Goal: Transaction & Acquisition: Book appointment/travel/reservation

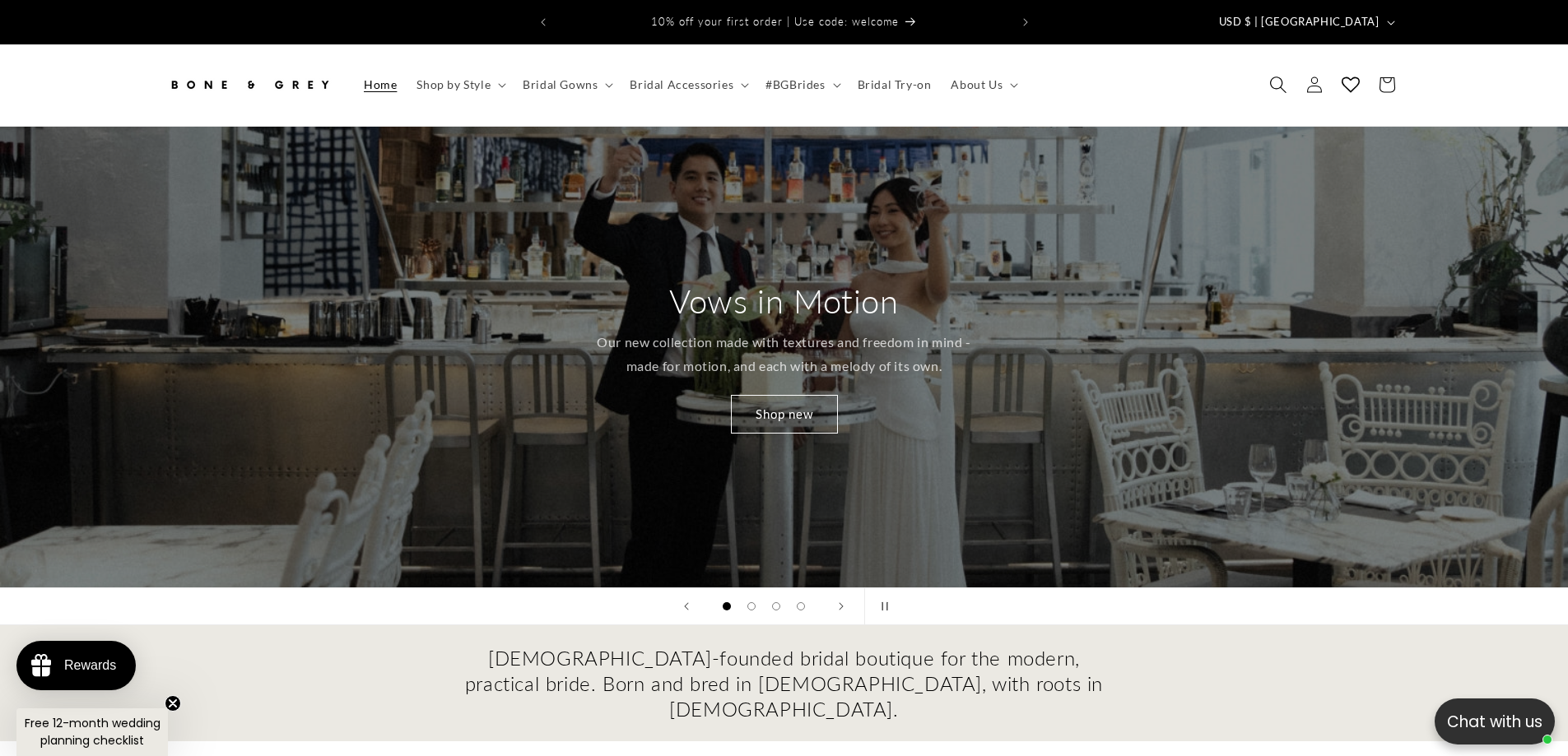
click at [1272, 76] on icon "Search" at bounding box center [1278, 85] width 17 height 17
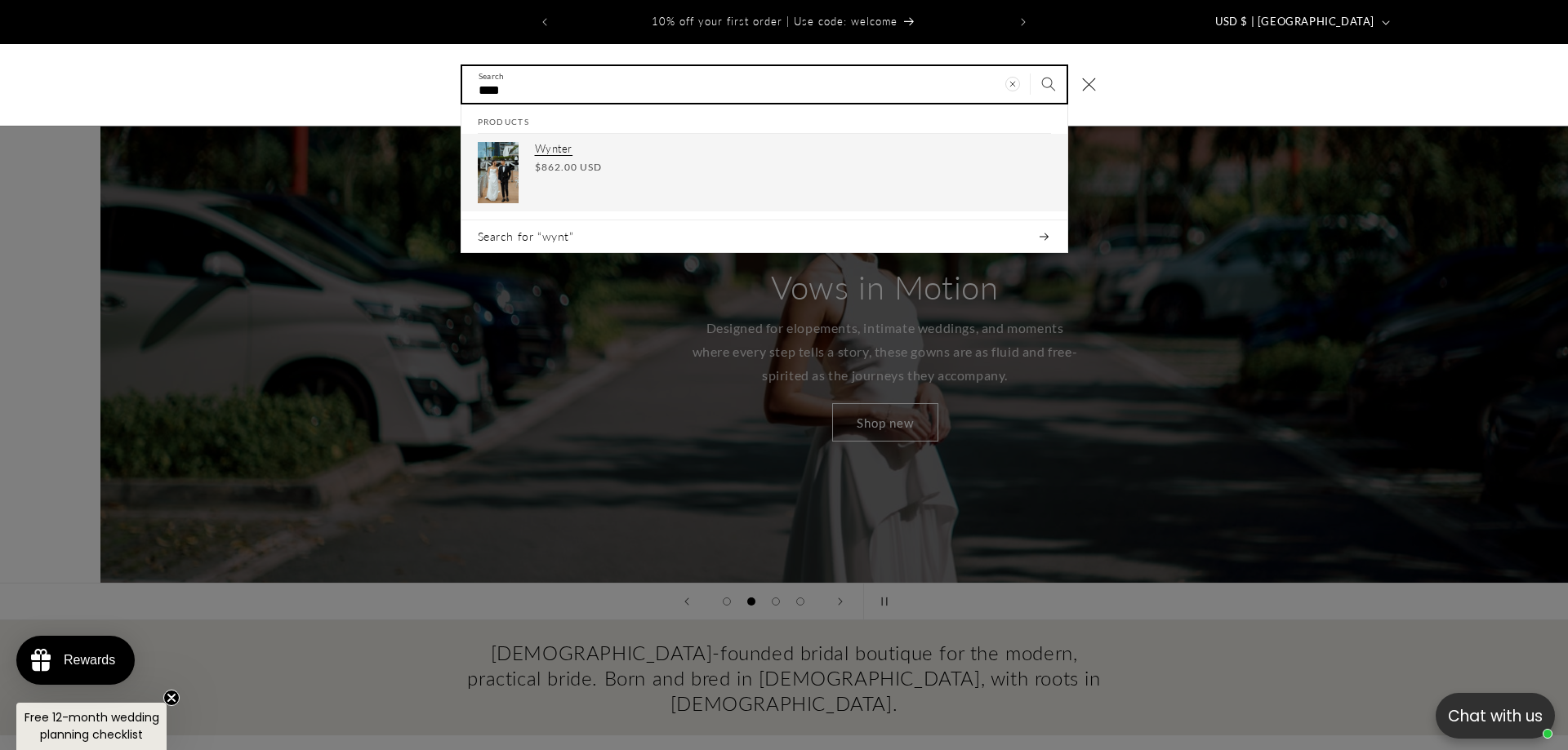
scroll to position [0, 1568]
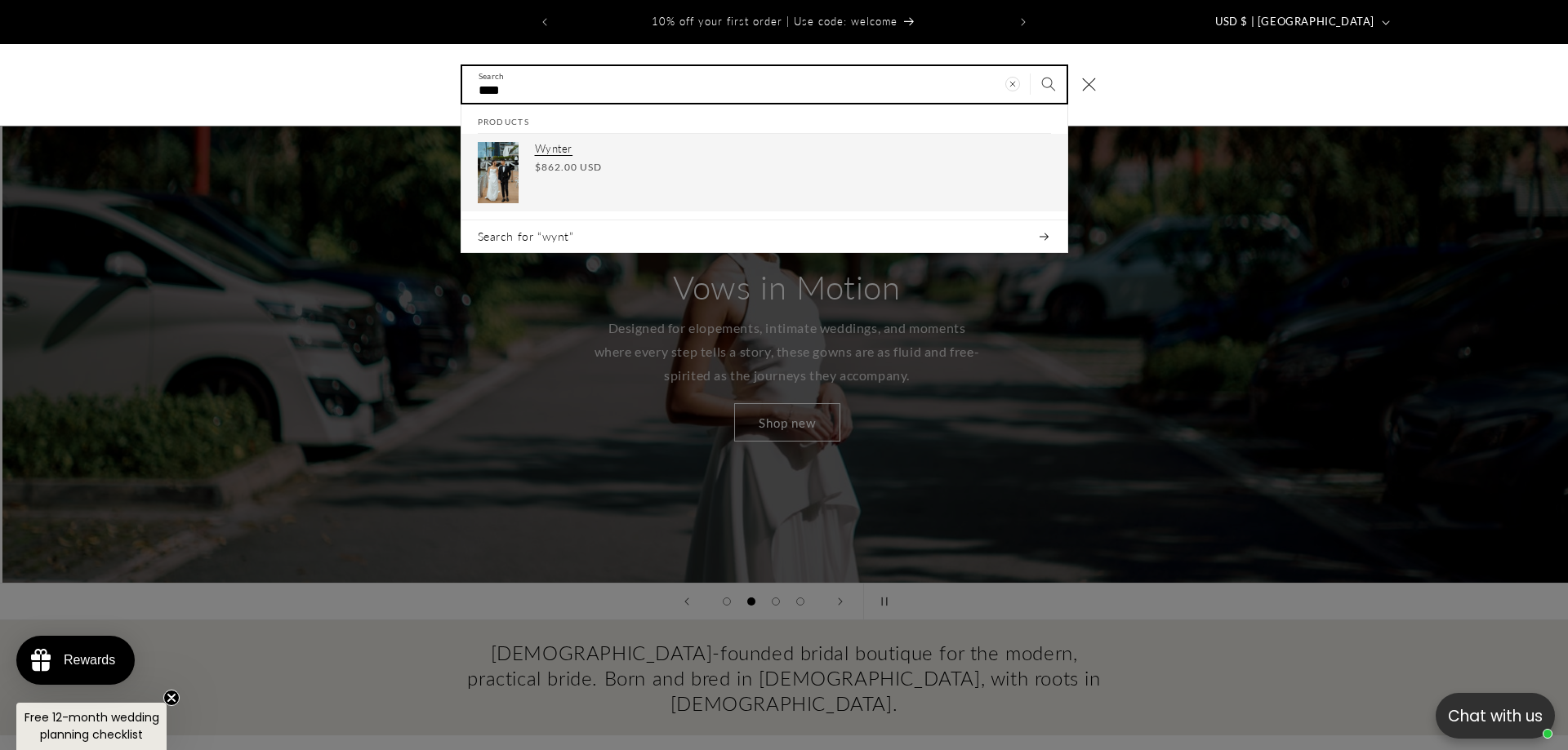
type input "****"
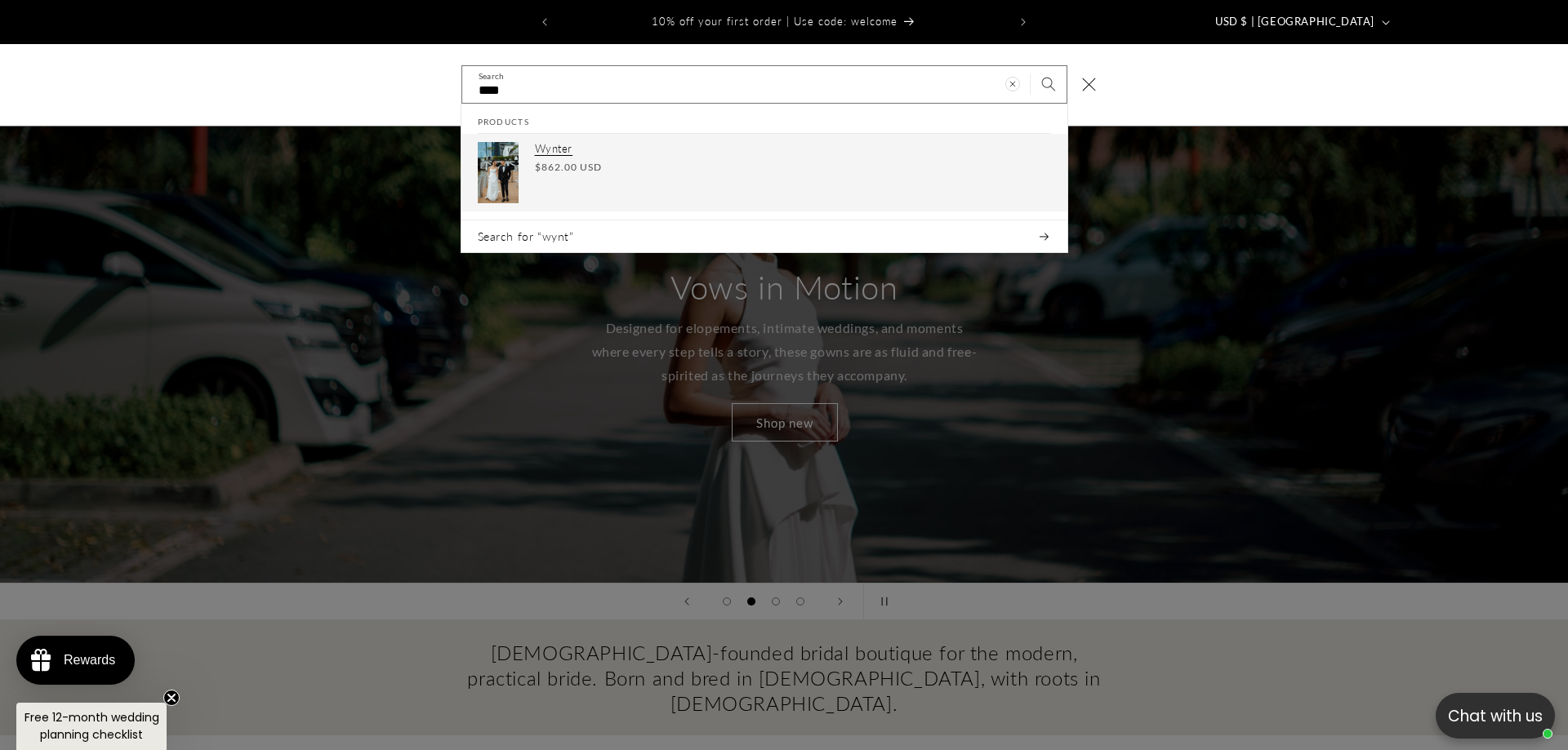
click at [541, 160] on span "$862.00 USD" at bounding box center [568, 167] width 67 height 14
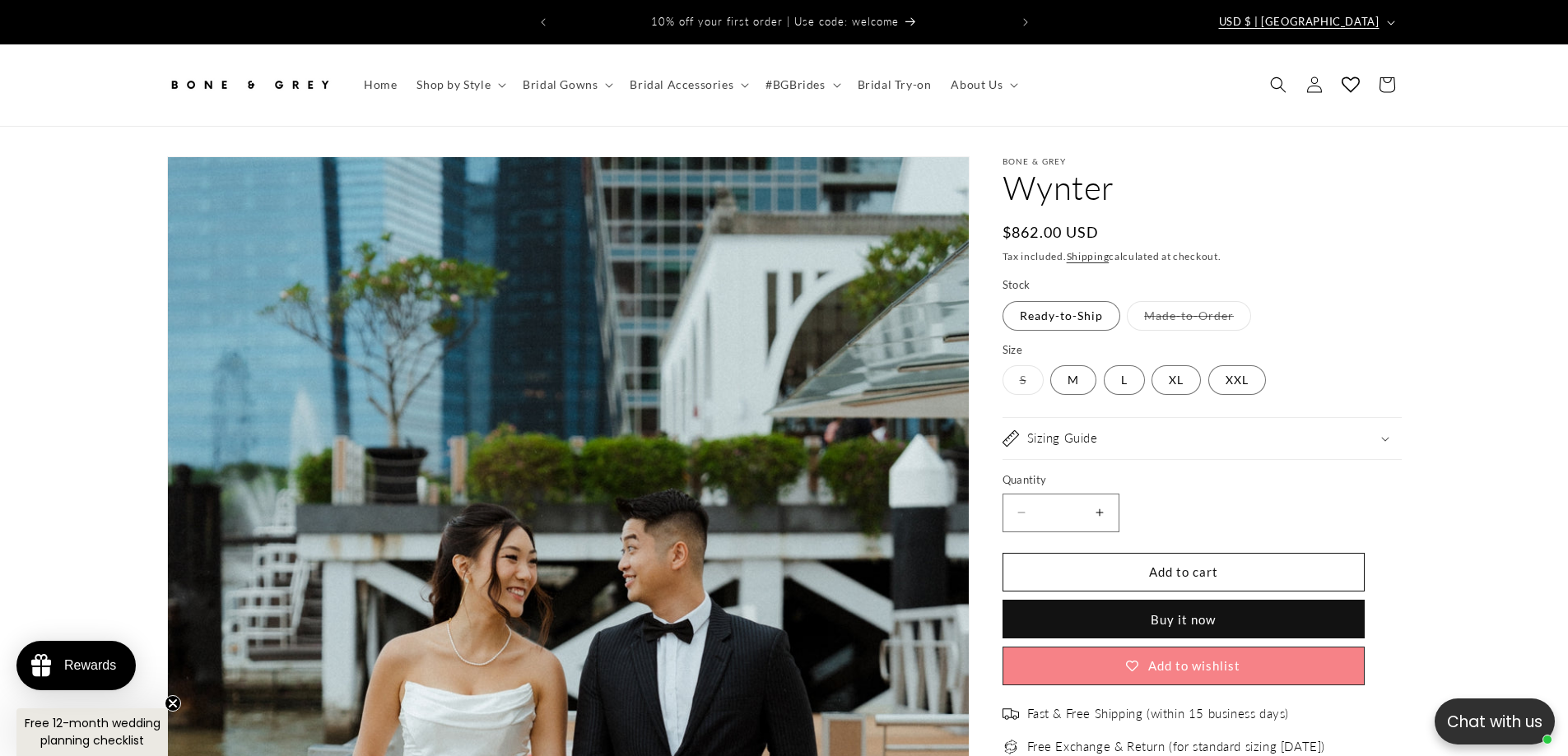
click at [1290, 19] on span "USD $ | United States" at bounding box center [1299, 21] width 160 height 16
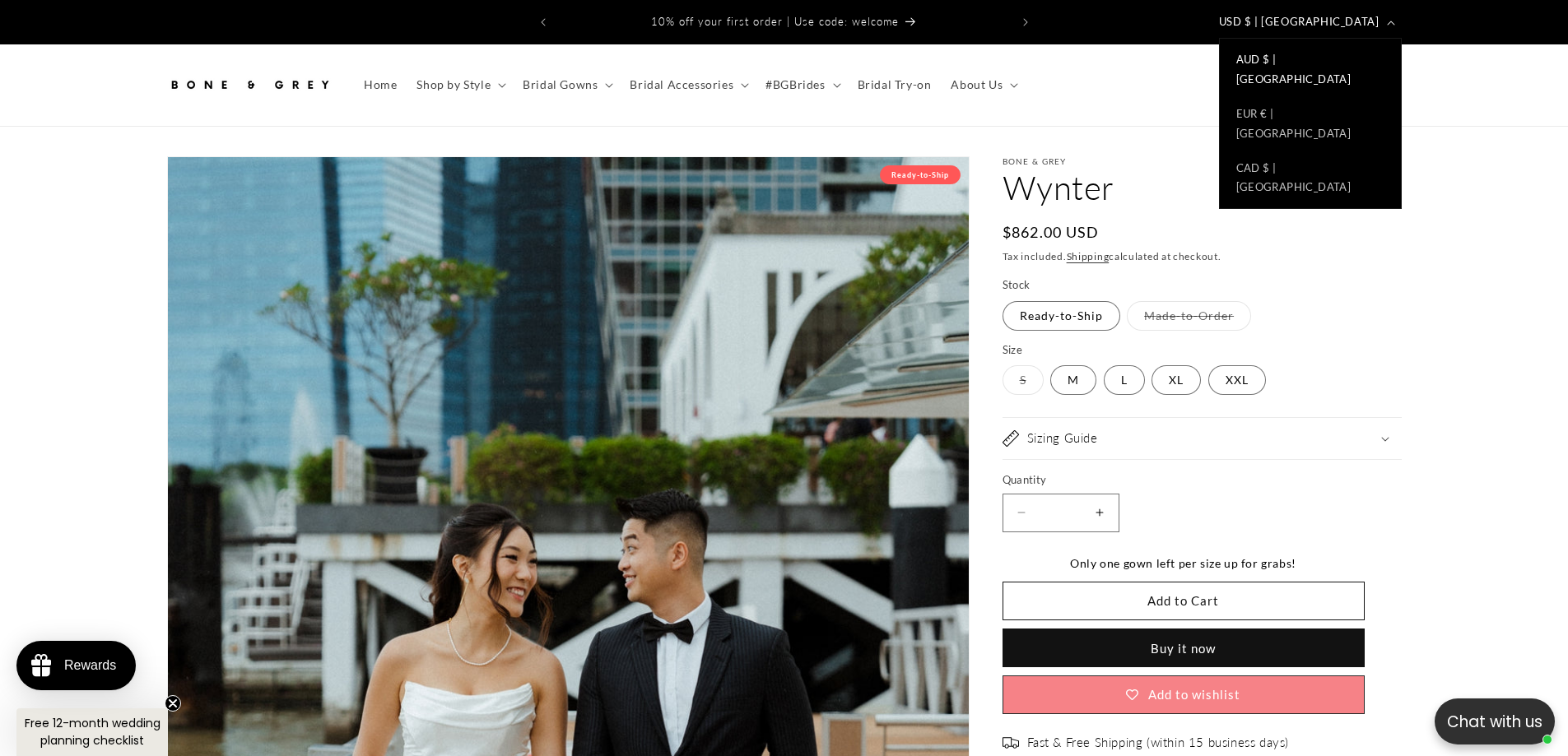
click at [1292, 59] on link "AUD $ | Australia" at bounding box center [1309, 70] width 181 height 54
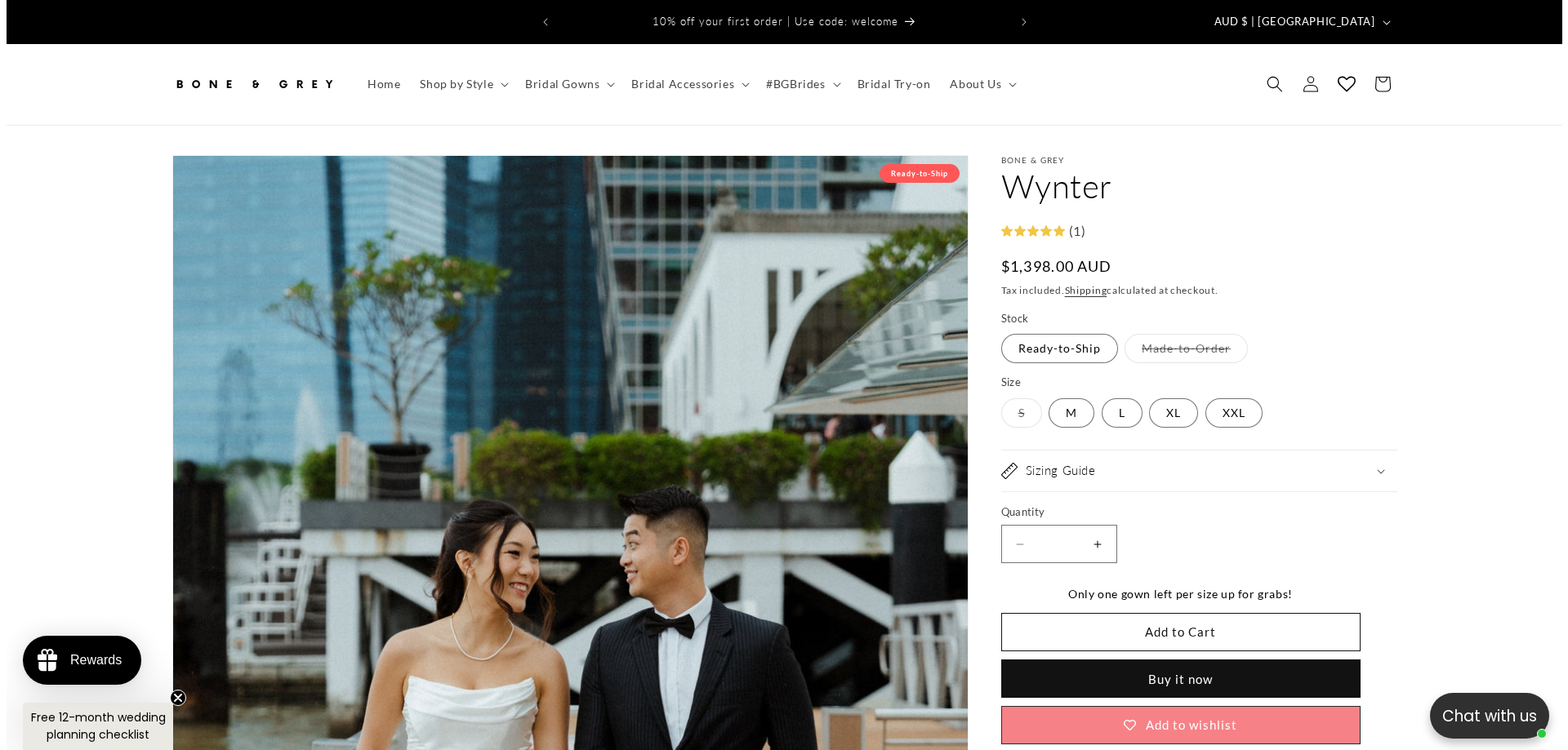
scroll to position [0, 898]
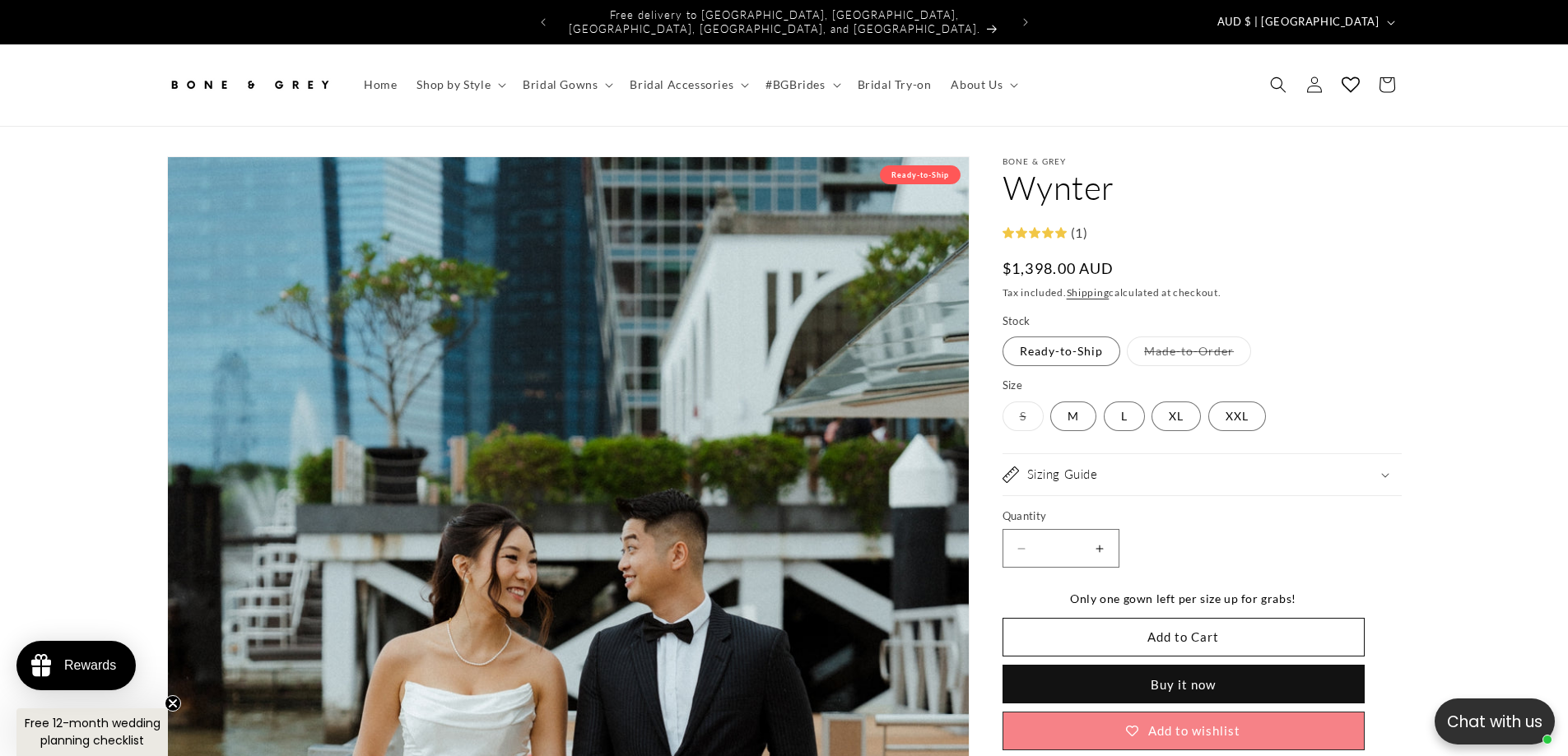
click at [1258, 57] on header "Home Shop by Style Shop by Style Vows in Motion By Style" at bounding box center [784, 85] width 1317 height 81
click at [1274, 83] on span "Search" at bounding box center [1277, 84] width 36 height 36
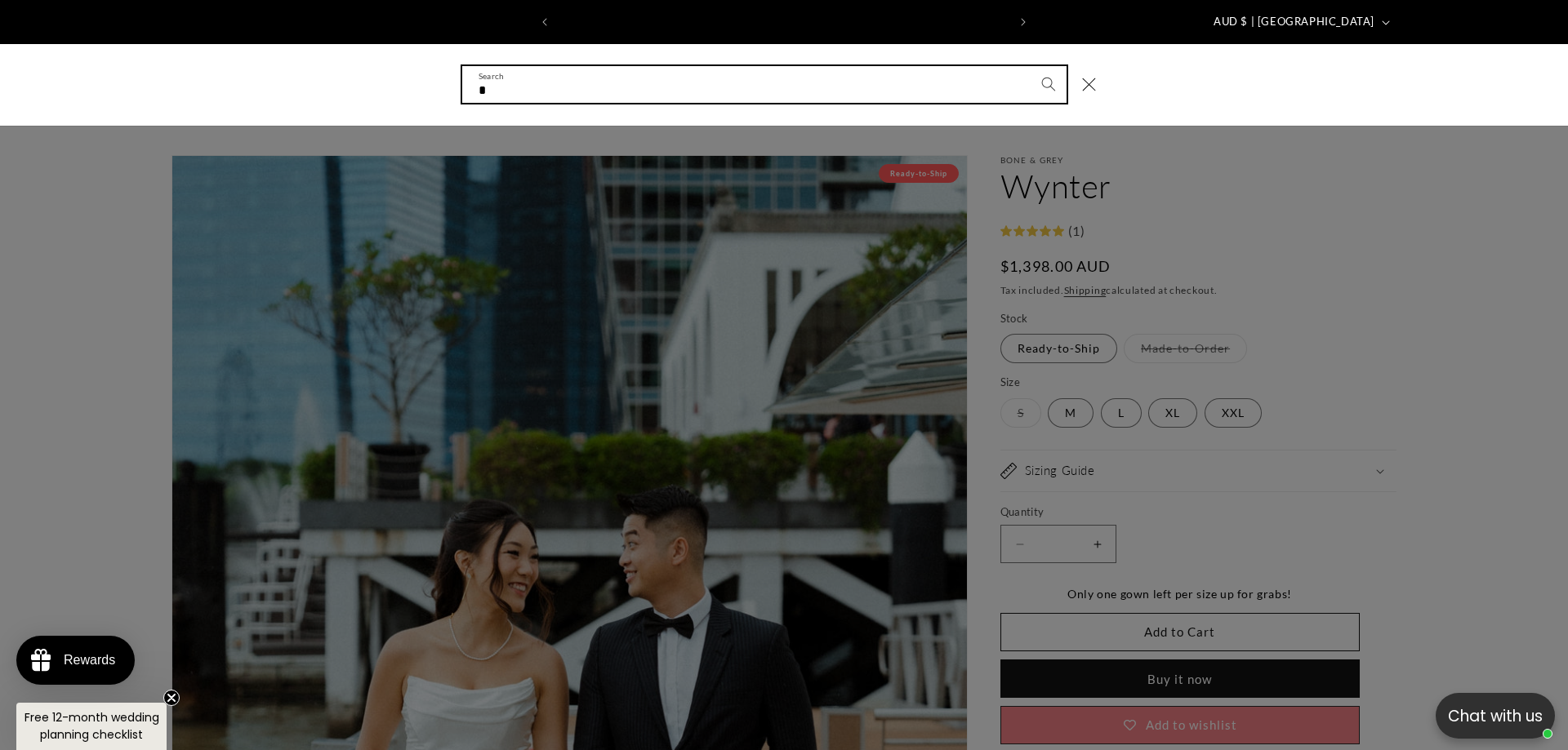
scroll to position [0, 0]
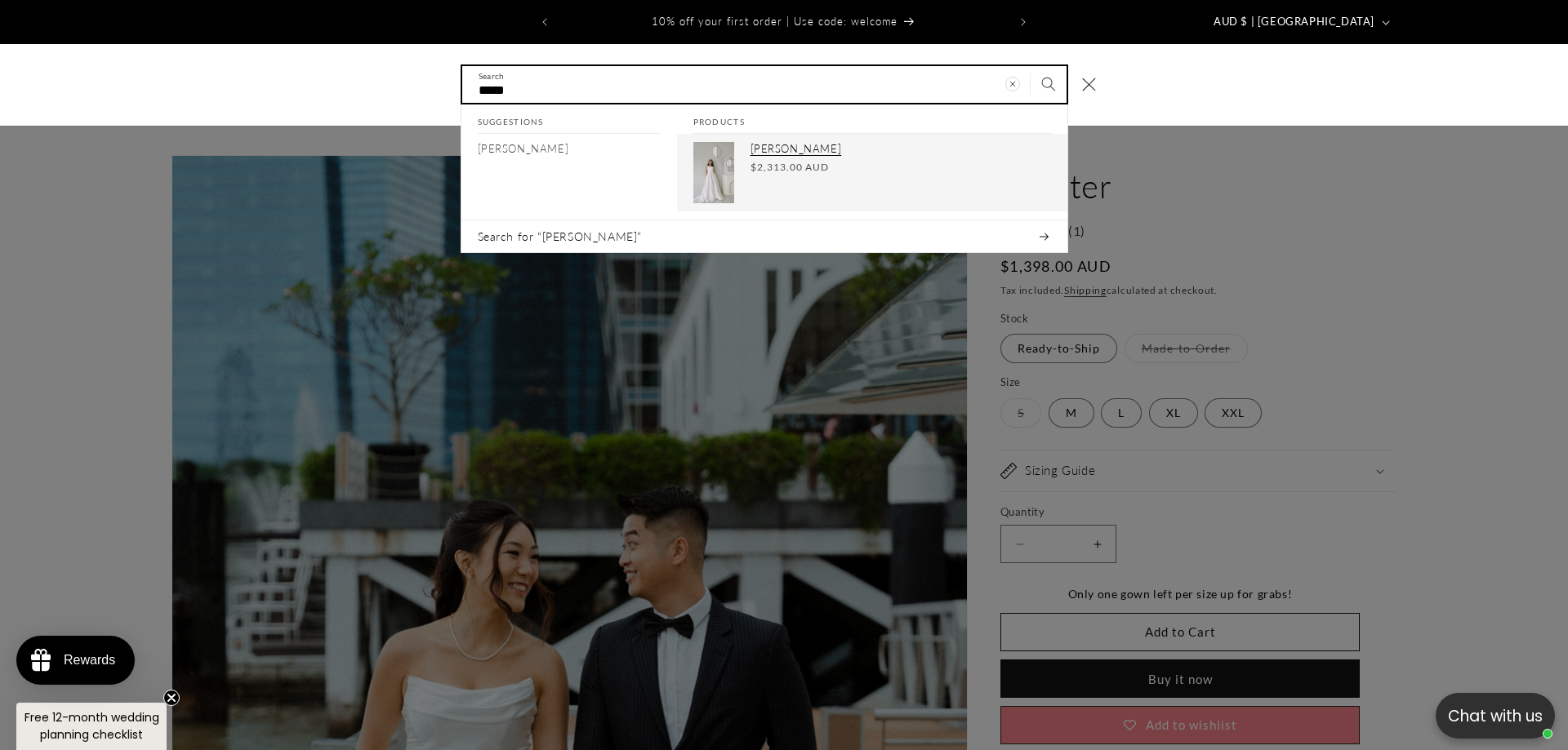
type input "*****"
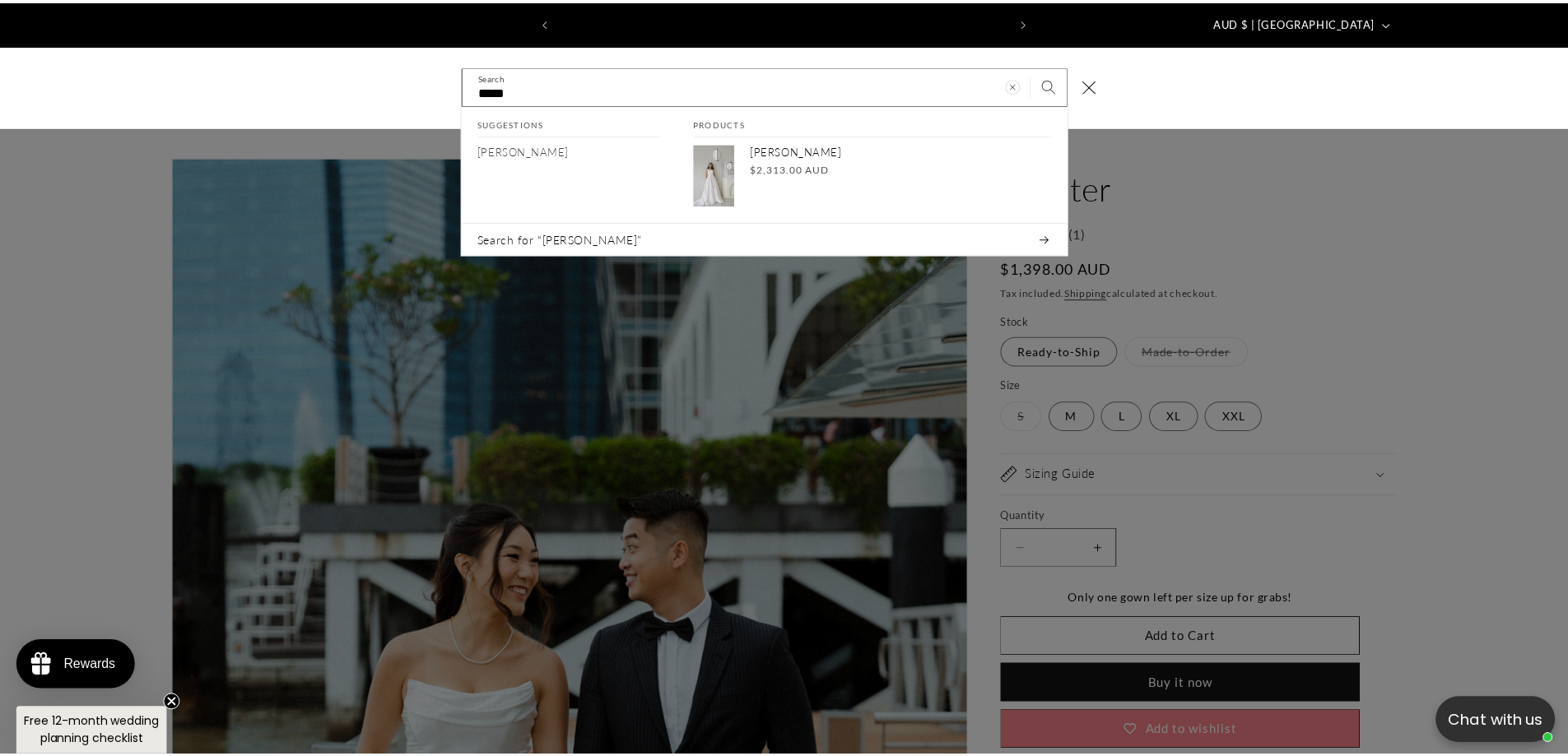
scroll to position [0, 905]
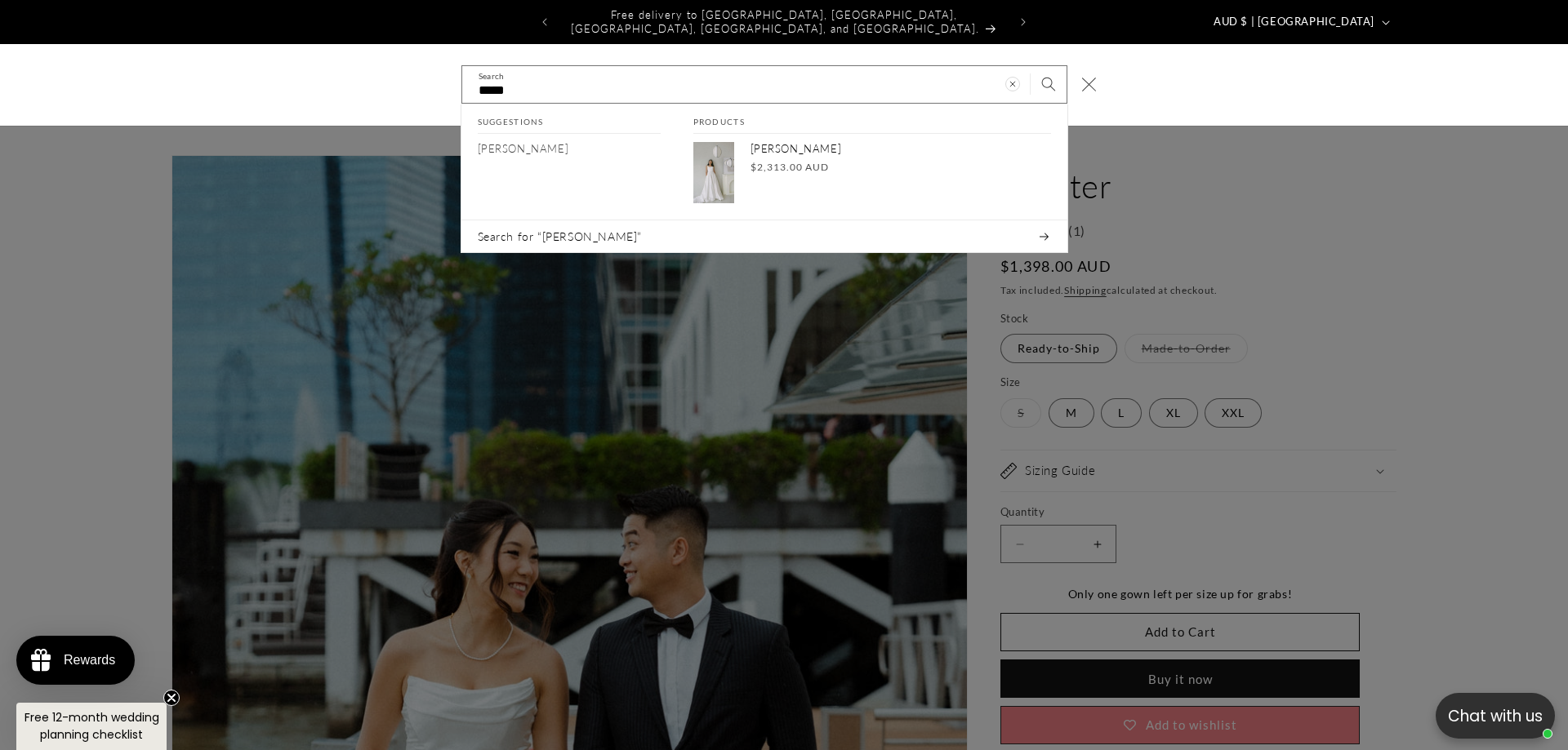
click at [1085, 78] on icon "Close" at bounding box center [1088, 84] width 14 height 14
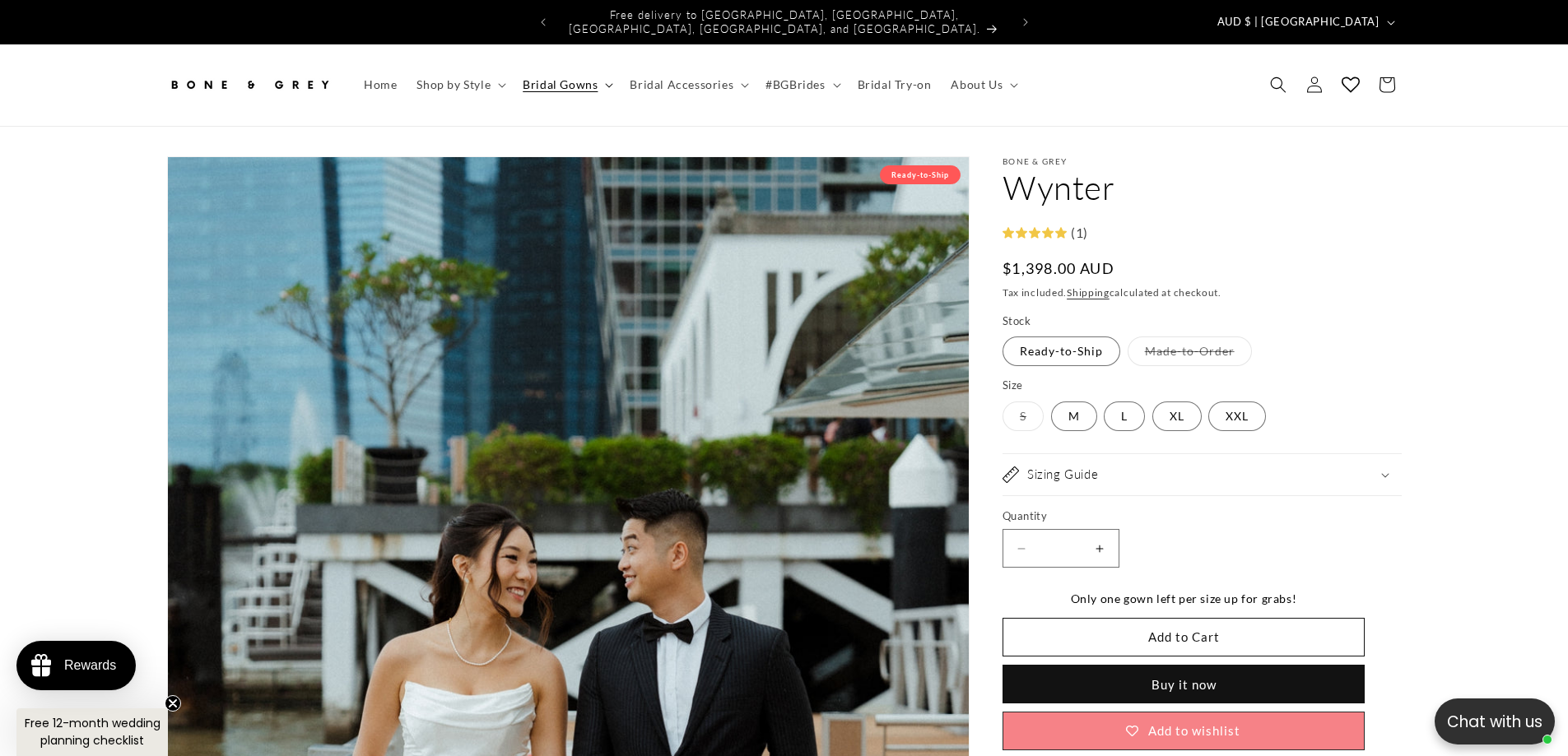
click at [547, 77] on span "Bridal Gowns" at bounding box center [560, 84] width 75 height 14
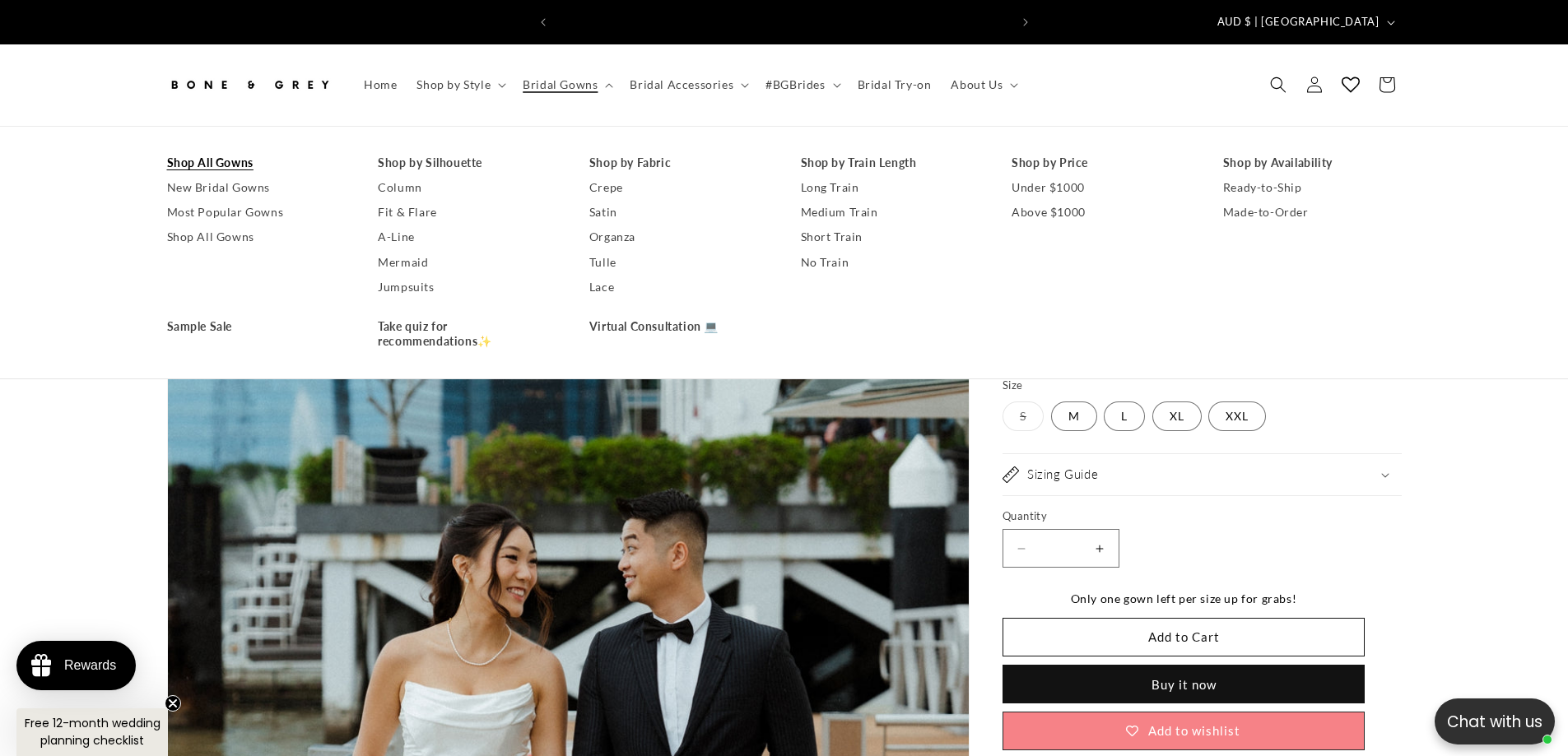
scroll to position [0, 0]
click at [182, 153] on link "Shop All Gowns" at bounding box center [256, 163] width 179 height 25
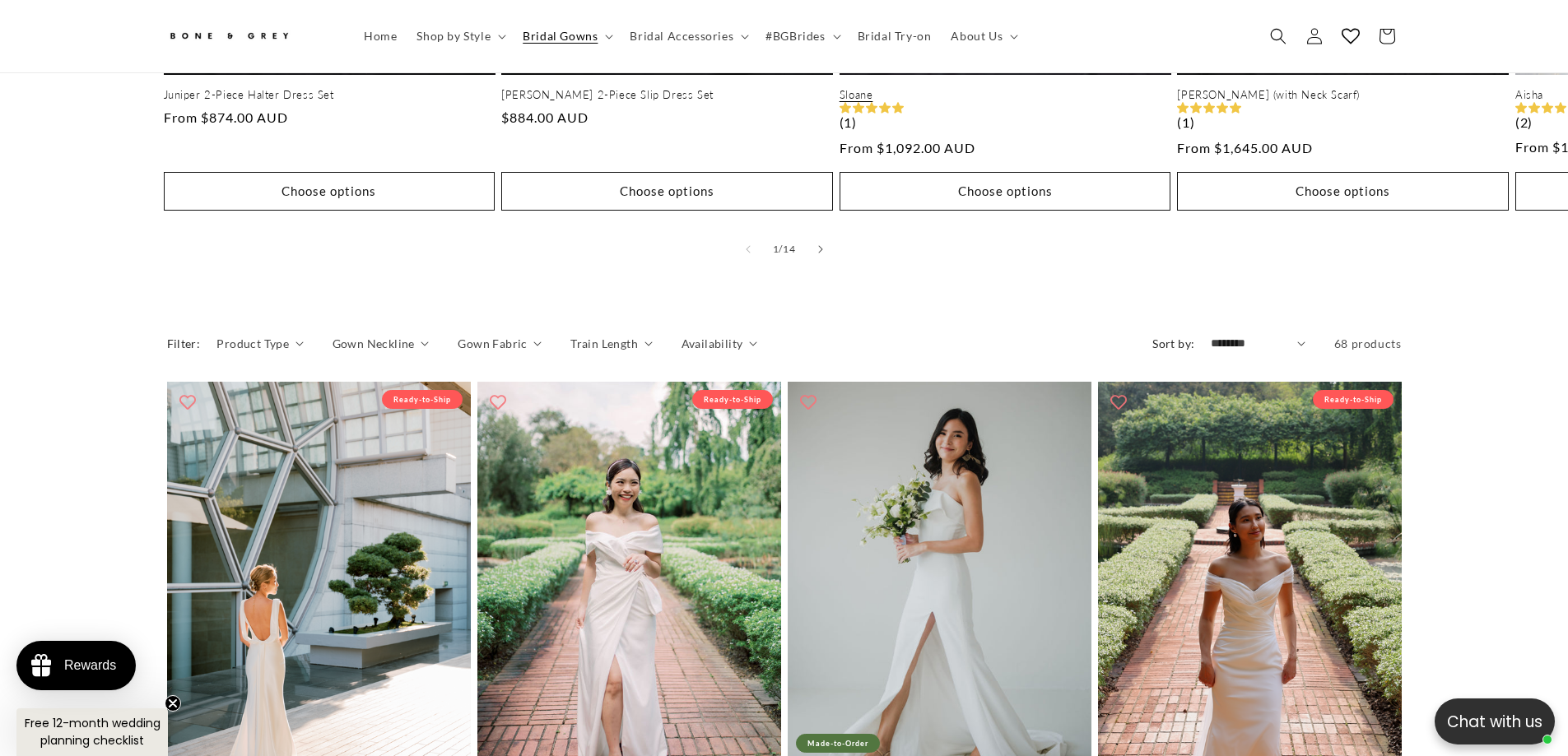
scroll to position [1472, 0]
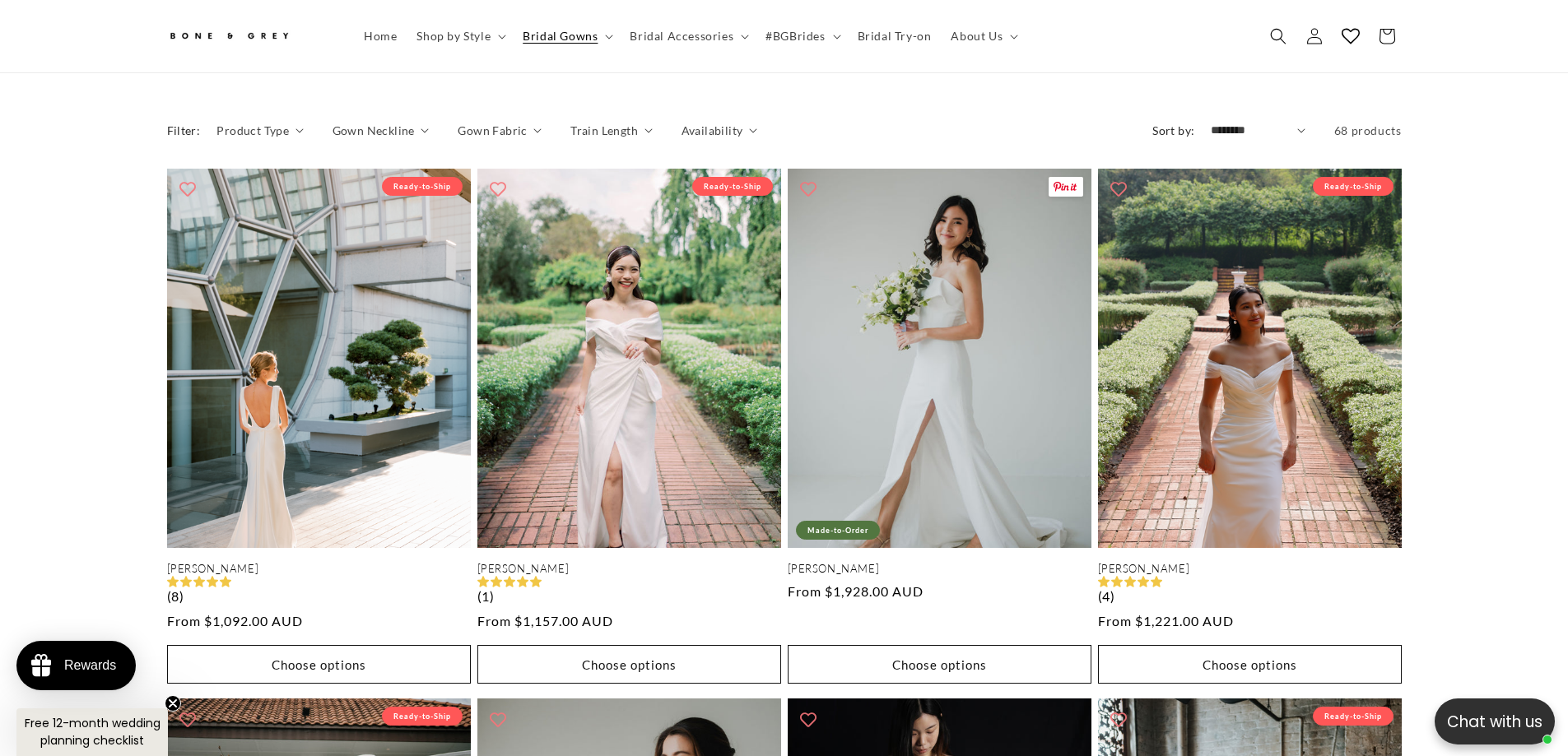
drag, startPoint x: 862, startPoint y: 307, endPoint x: 1520, endPoint y: 420, distance: 667.6
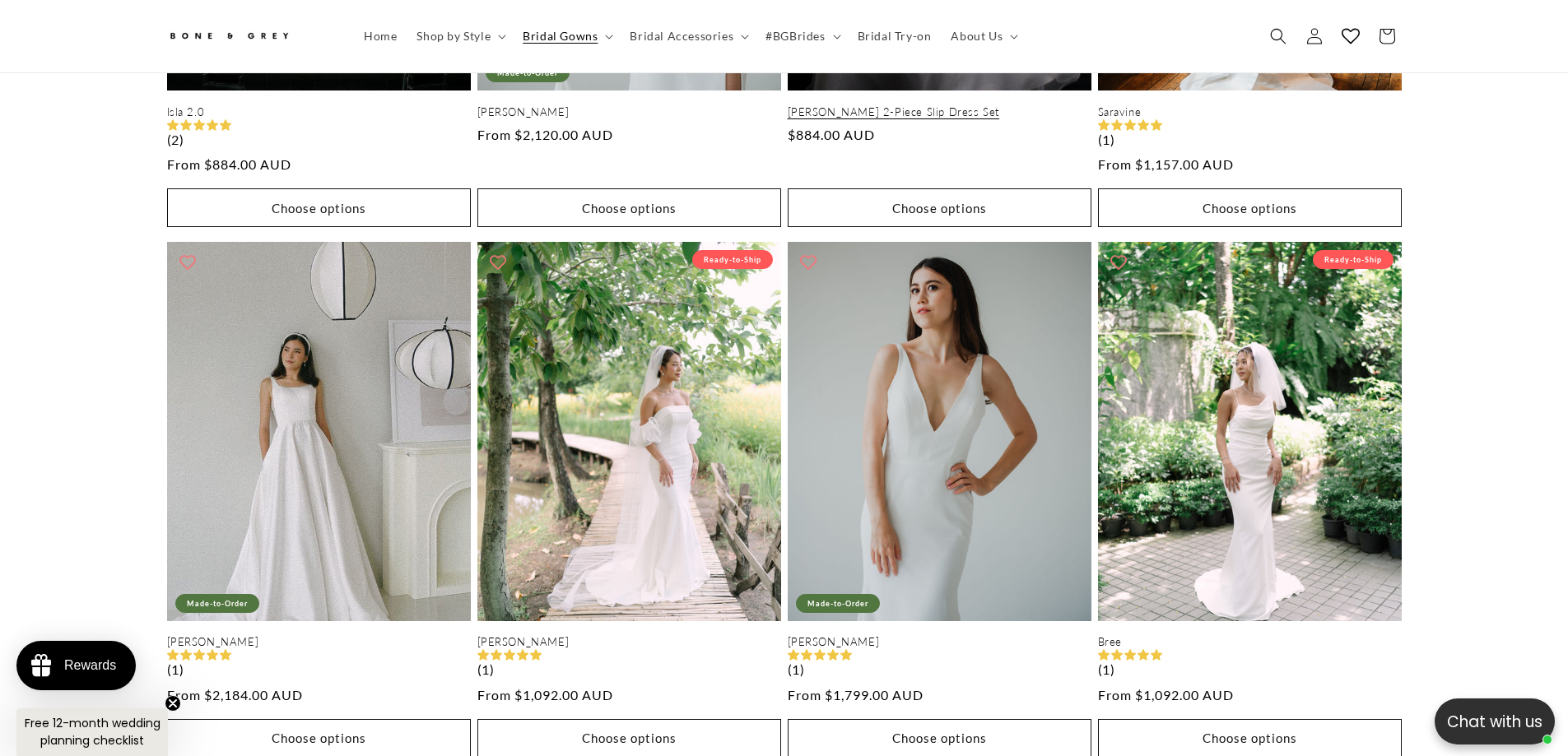
scroll to position [0, 453]
click at [781, 41] on span "#BGBrides" at bounding box center [794, 36] width 59 height 14
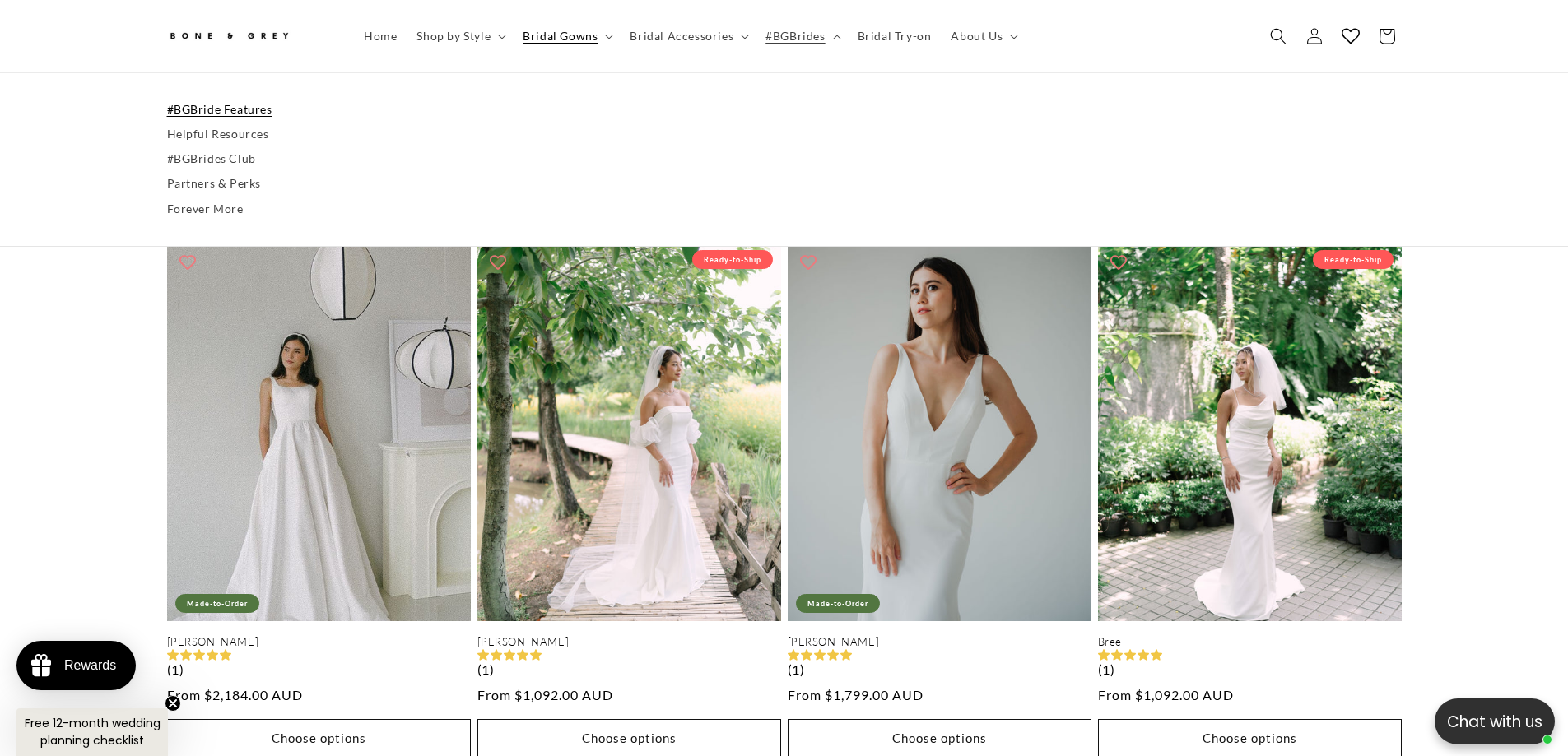
click at [213, 108] on link "#BGBride Features" at bounding box center [784, 110] width 1235 height 25
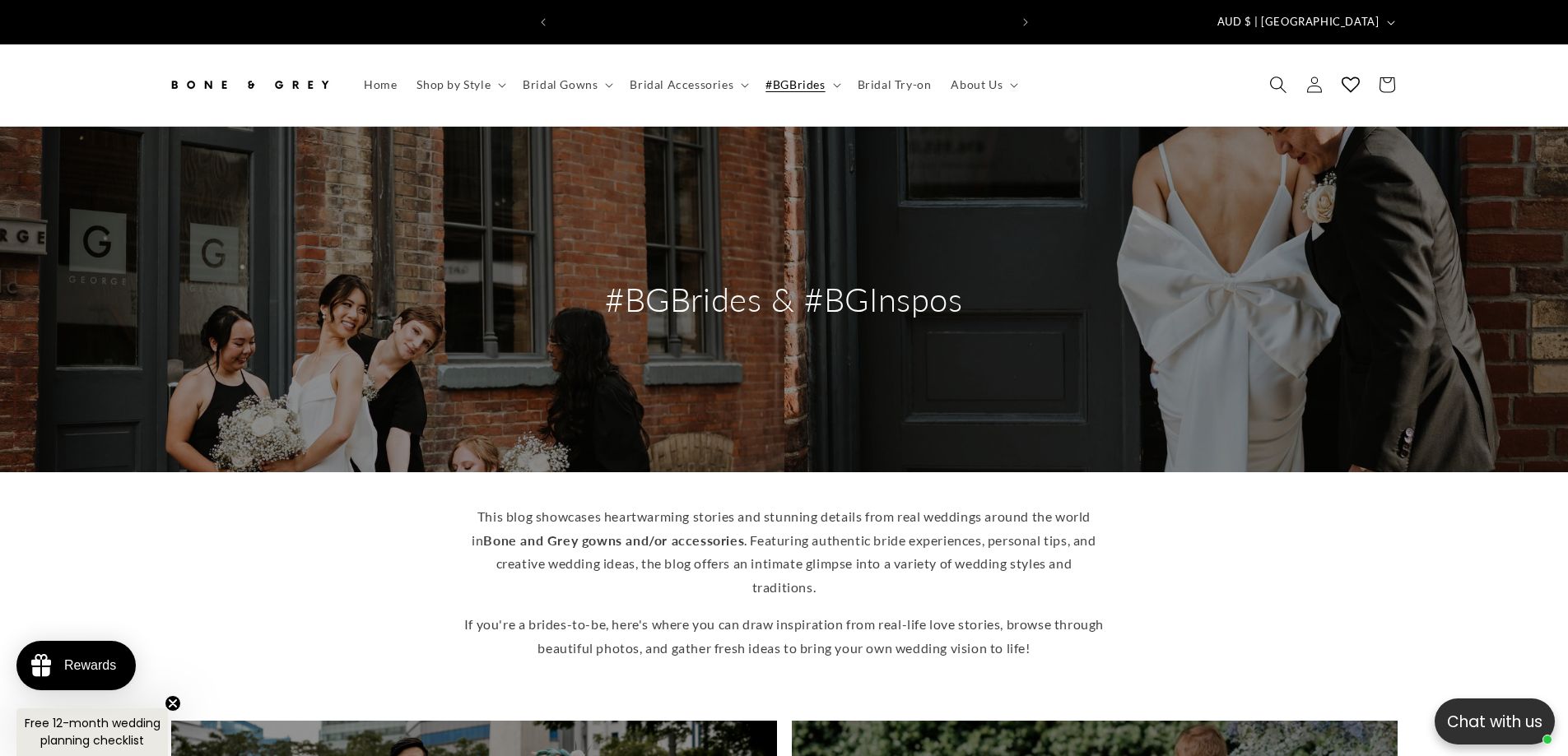
click at [1270, 76] on icon "Search" at bounding box center [1278, 85] width 17 height 17
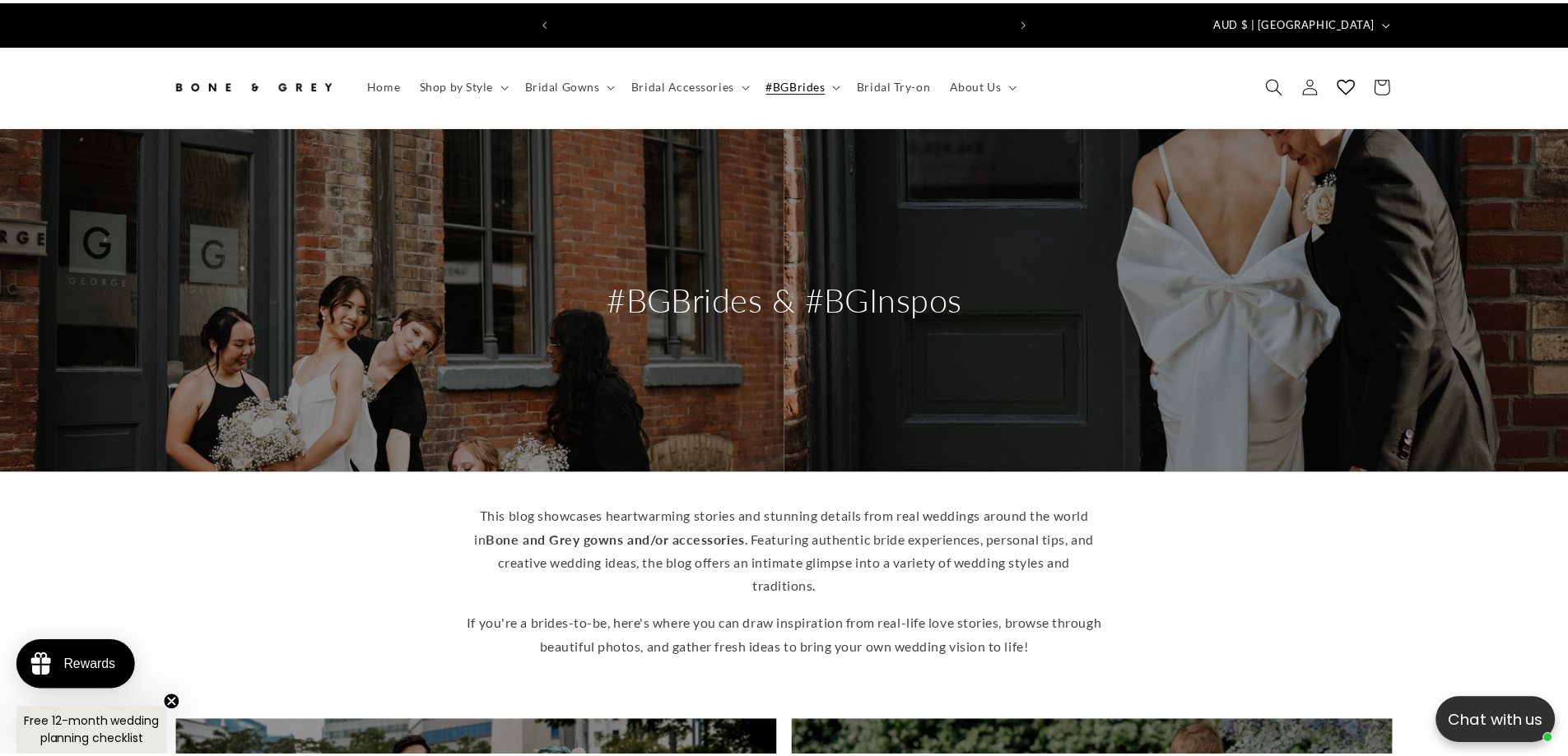
scroll to position [0, 453]
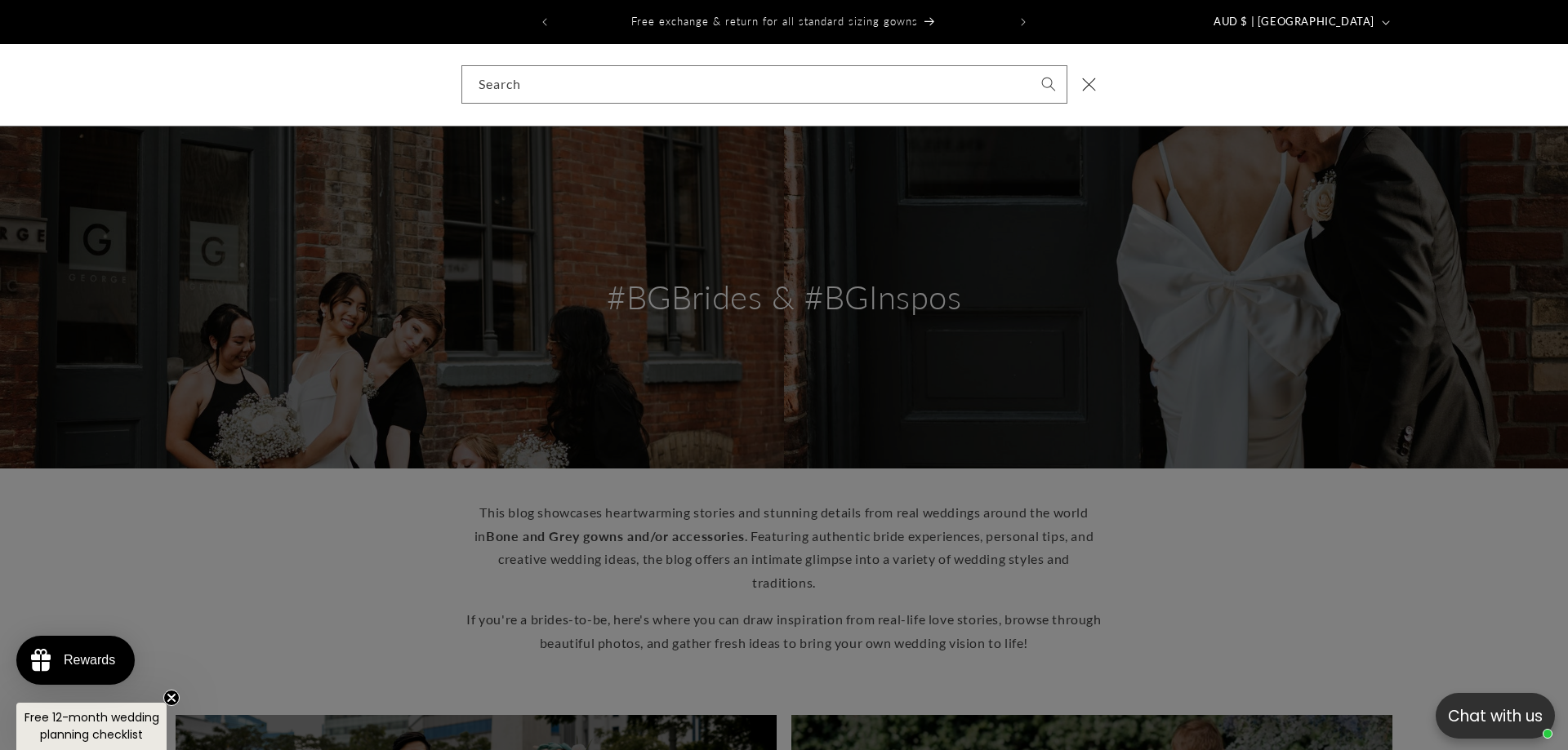
click at [0, 85] on div "Search" at bounding box center [0, 85] width 0 height 0
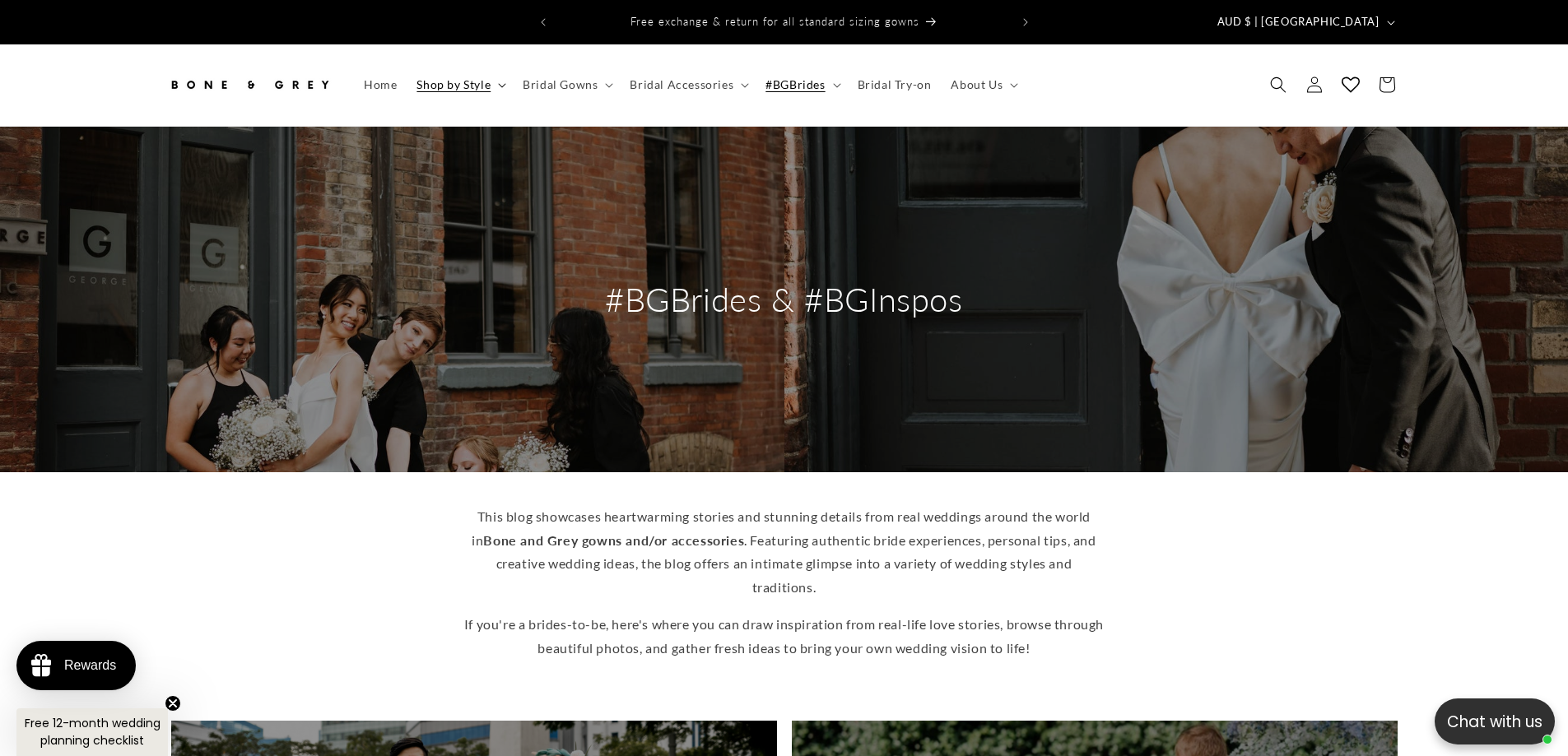
click at [509, 68] on summary "Shop by Style" at bounding box center [460, 85] width 106 height 35
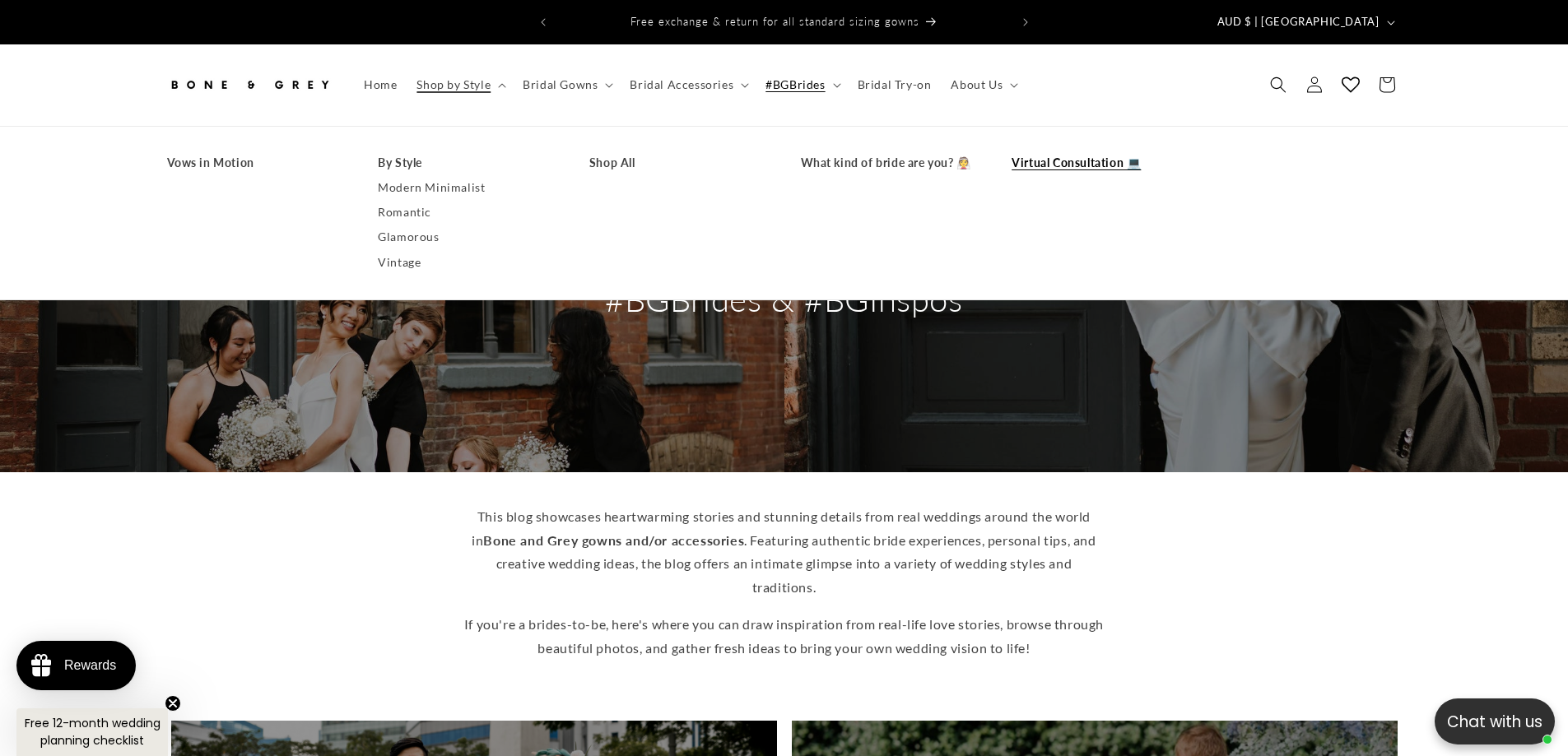
click at [1026, 151] on link "Virtual Consultation 💻" at bounding box center [1100, 163] width 179 height 25
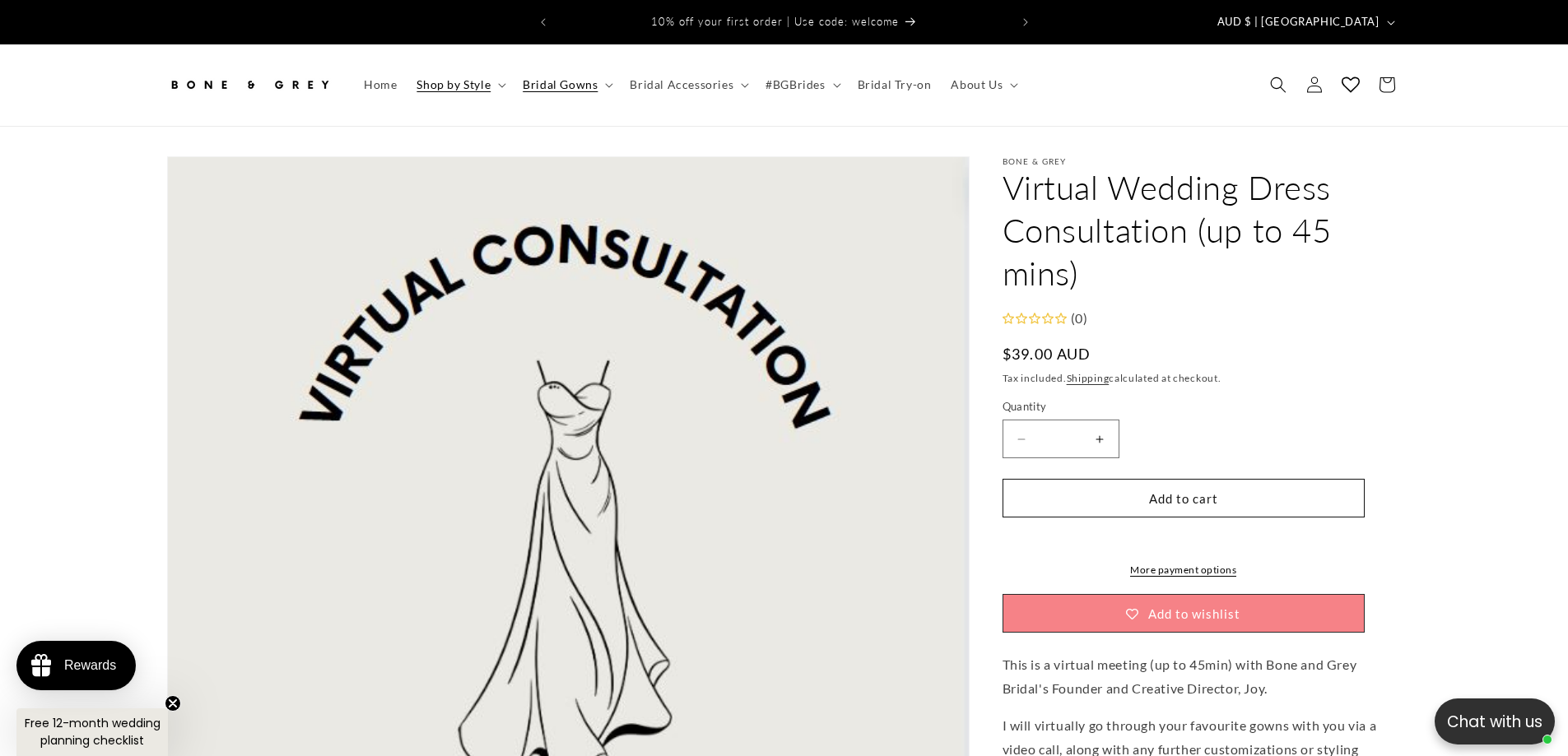
drag, startPoint x: 1383, startPoint y: 20, endPoint x: 1323, endPoint y: 131, distance: 126.2
click at [1383, 19] on button "AUD $ | [GEOGRAPHIC_DATA]" at bounding box center [1304, 22] width 194 height 31
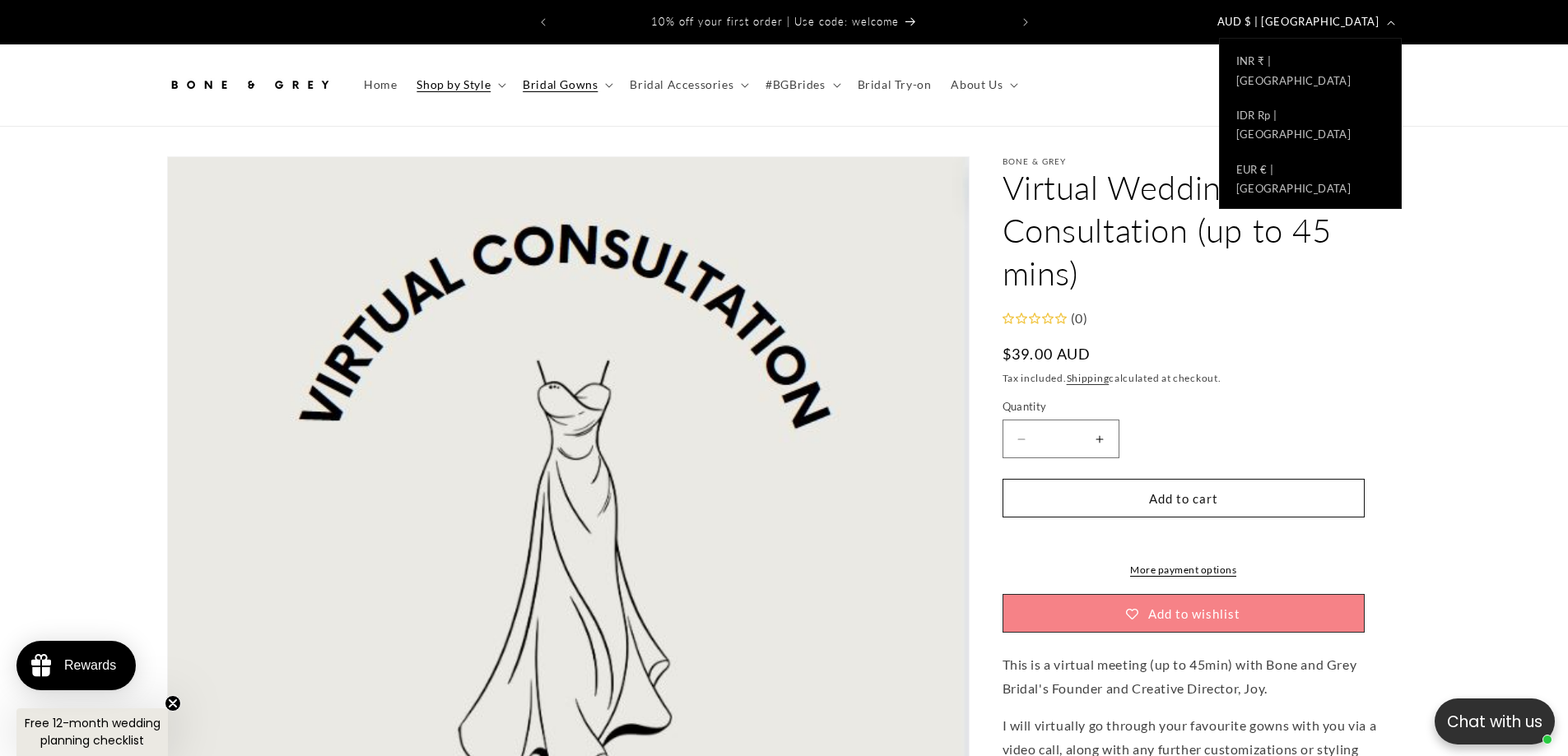
scroll to position [780, 0]
click at [1300, 580] on link "USD $ | United States" at bounding box center [1309, 607] width 181 height 54
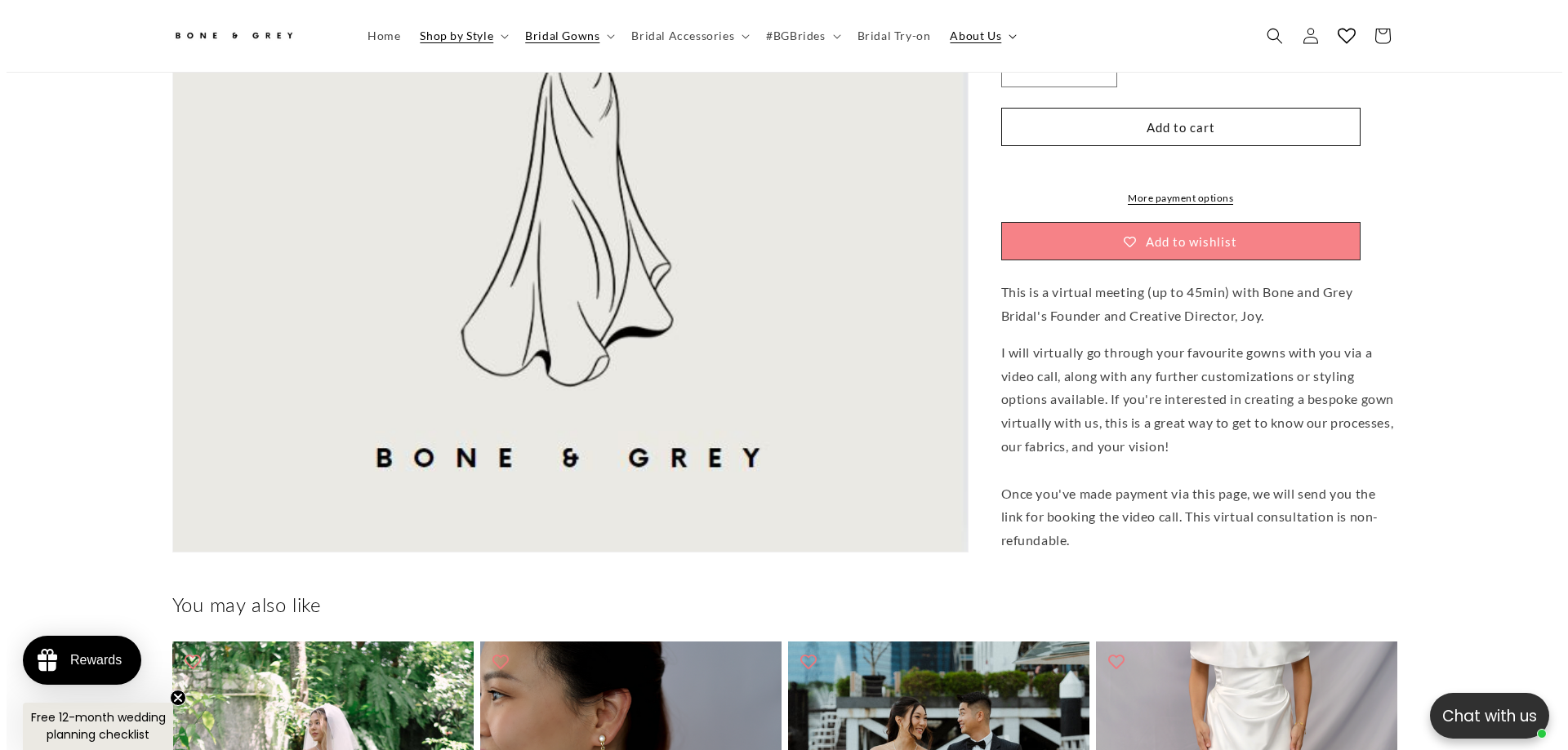
scroll to position [0, 450]
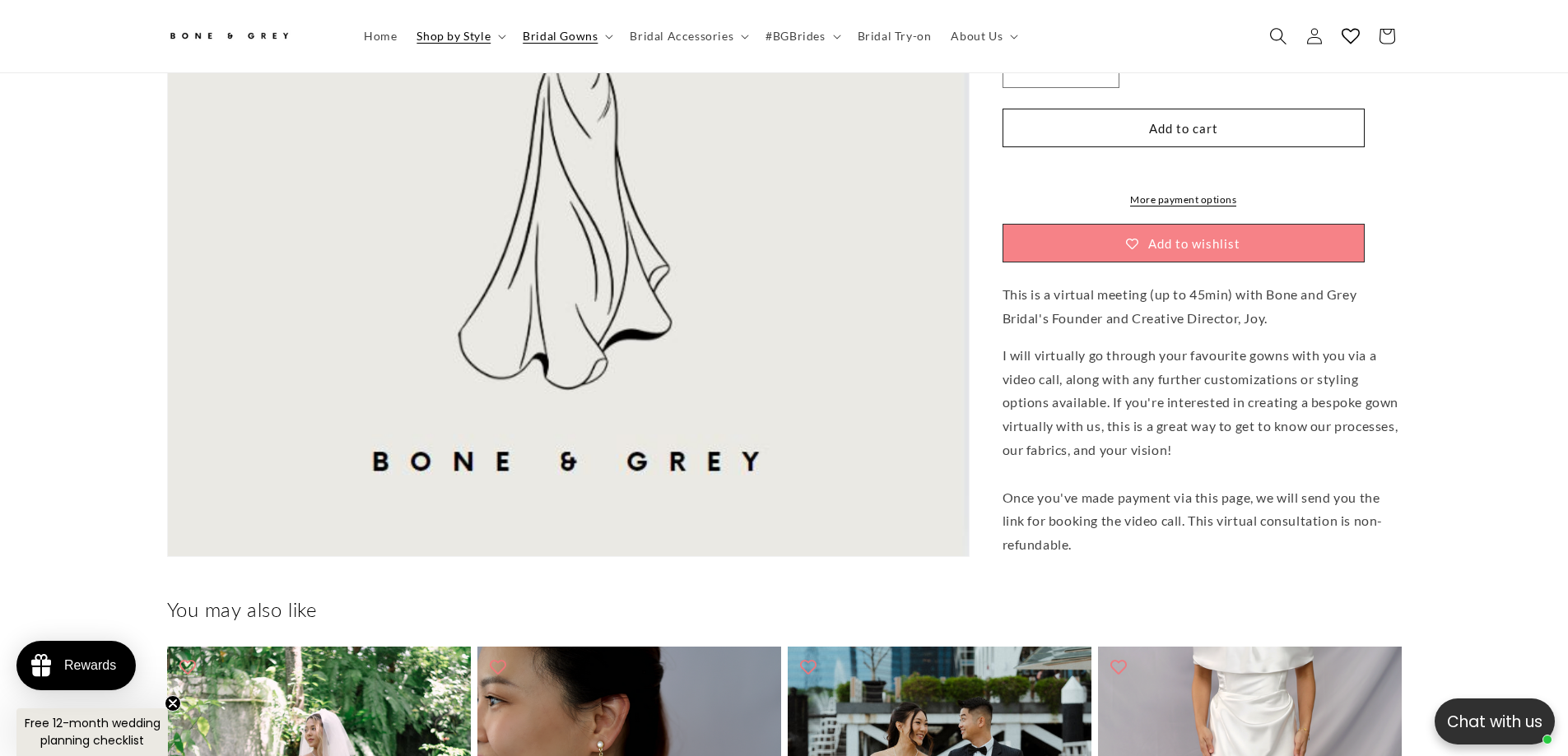
click at [1278, 33] on icon "Search" at bounding box center [1278, 36] width 17 height 17
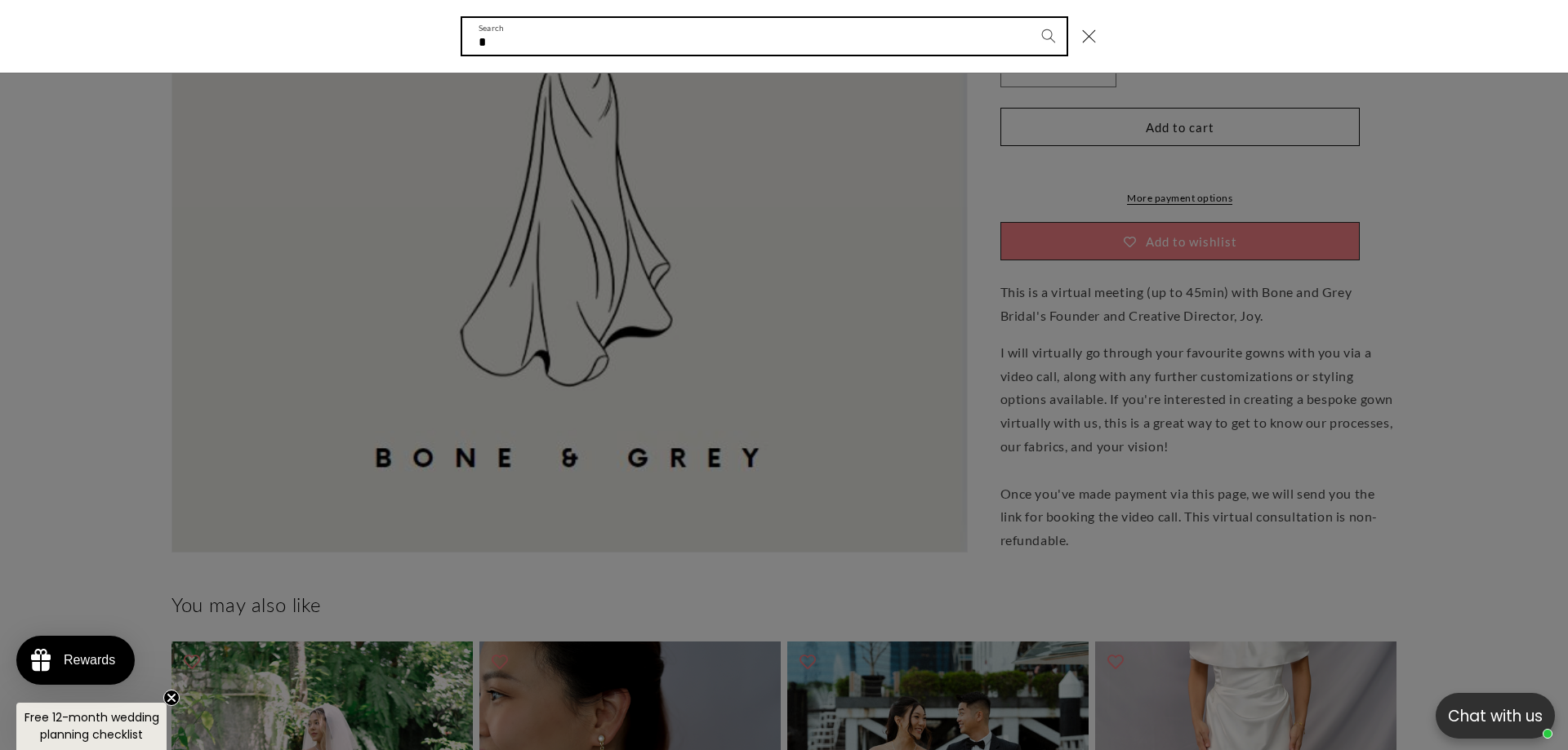
scroll to position [0, 898]
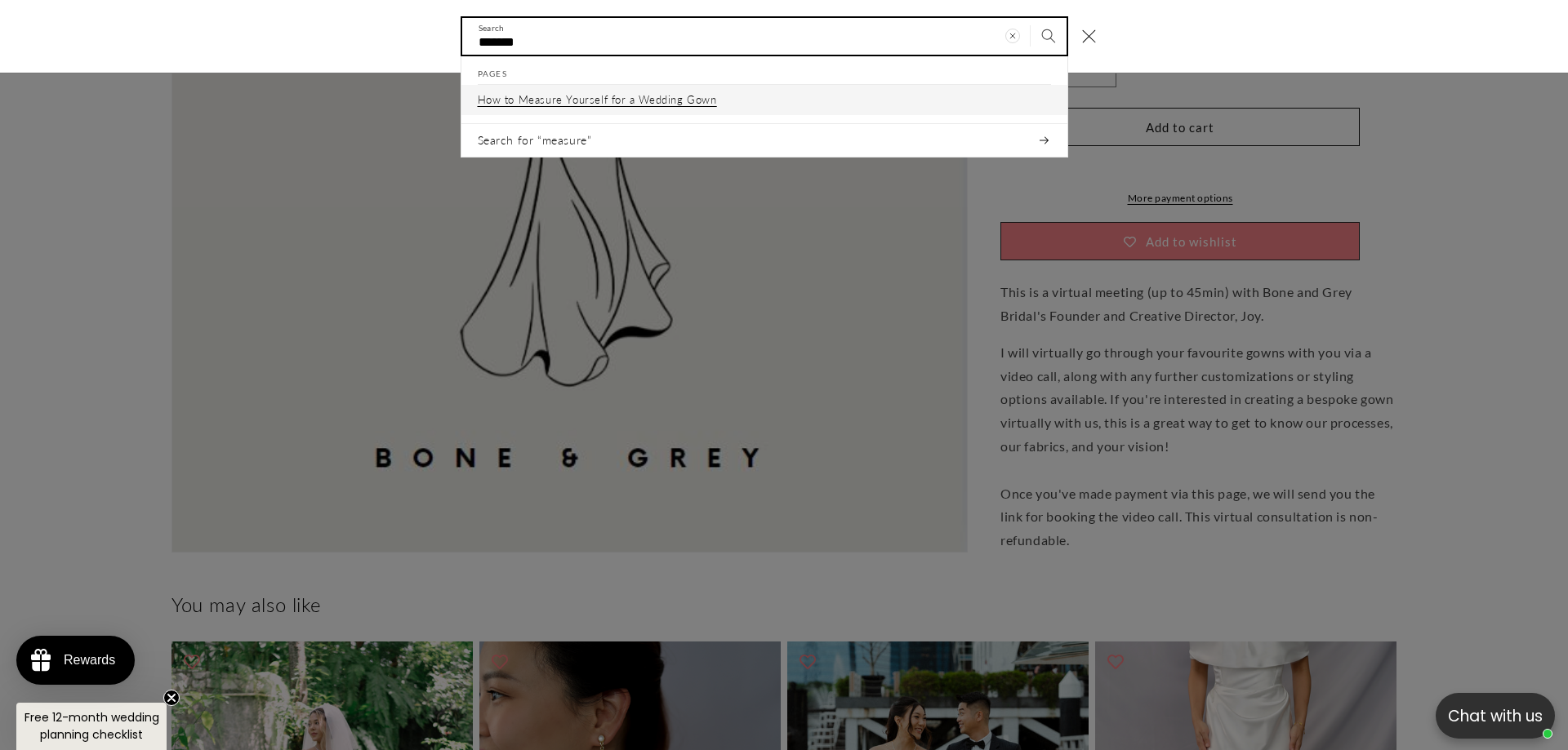
type input "*******"
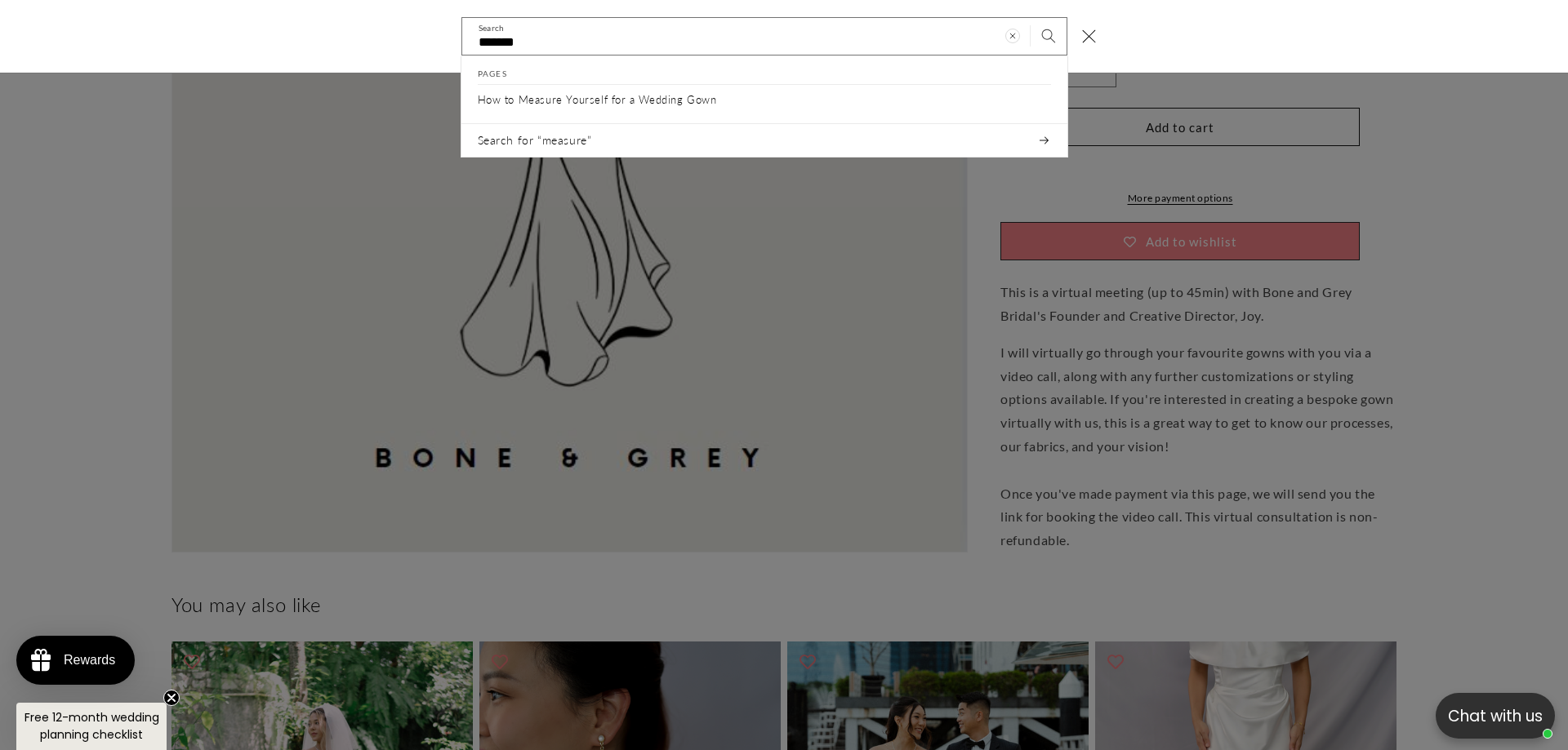
scroll to position [0, 0]
